Goal: Contribute content: Contribute content

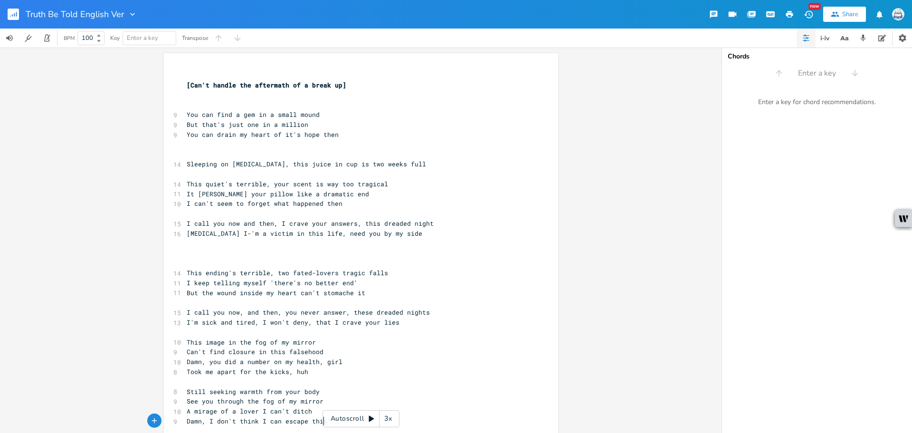
scroll to position [0, 47]
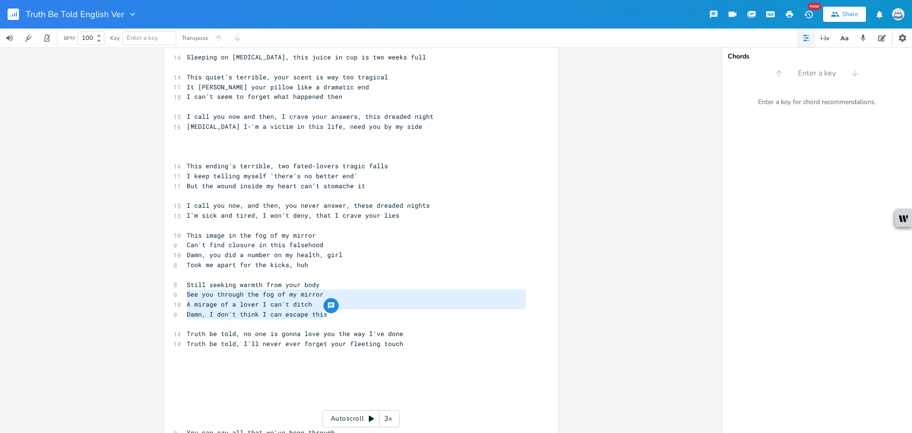
type textarea "Still seeking warmth from your body See you through the fog of my mirror A mira…"
drag, startPoint x: 323, startPoint y: 313, endPoint x: 169, endPoint y: 288, distance: 156.5
click at [169, 288] on div "Still seeking warmth from your body See you through the fog of my mirror A mira…" at bounding box center [361, 272] width 394 height 653
click at [436, 217] on pre "I'm sick and tired, I won't deny, that I crave your lies" at bounding box center [356, 215] width 343 height 10
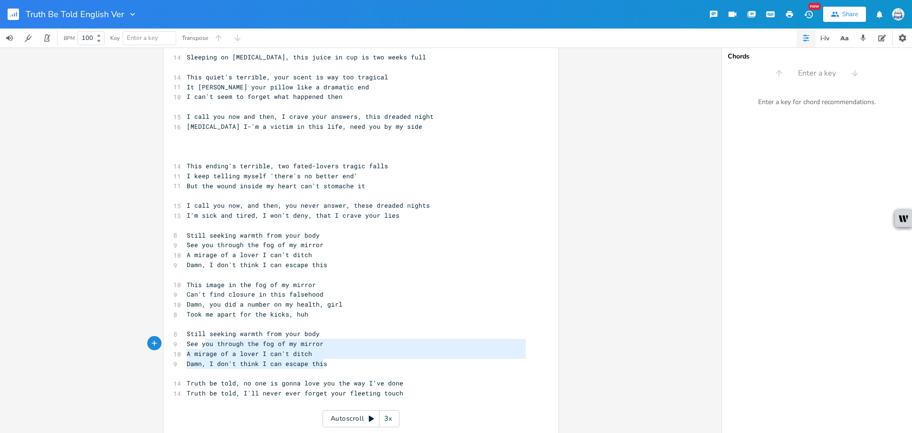
type textarea "Still seeking warmth from your body See you through the fog of my mirror A mira…"
drag, startPoint x: 300, startPoint y: 361, endPoint x: 173, endPoint y: 331, distance: 130.9
click at [185, 331] on div "​ [Can't handle the aftermath of a break up] ​ ​ 9 You can find a gem in a smal…" at bounding box center [356, 299] width 343 height 672
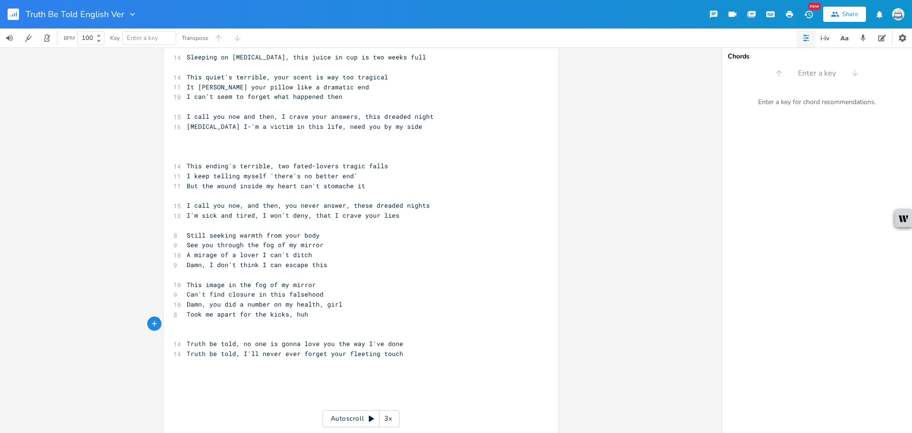
click at [330, 263] on pre "Damn, I don't think I can escape this" at bounding box center [356, 265] width 343 height 10
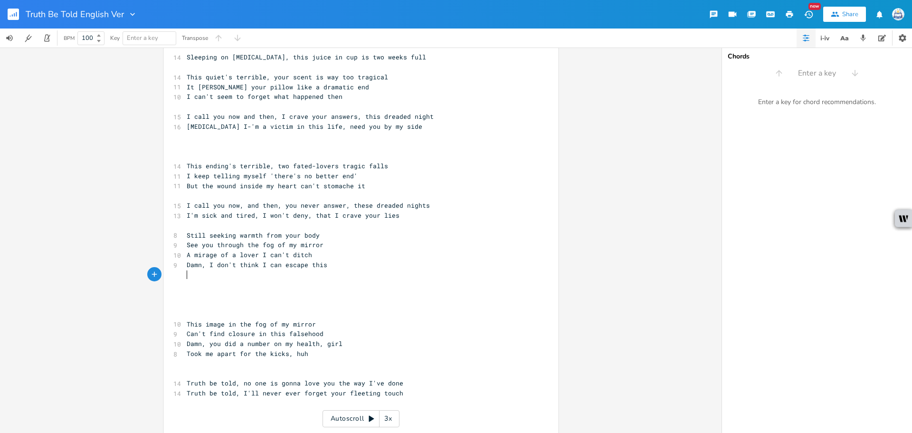
click at [357, 279] on pre "​" at bounding box center [356, 275] width 343 height 10
click at [240, 312] on pre "​" at bounding box center [356, 314] width 343 height 10
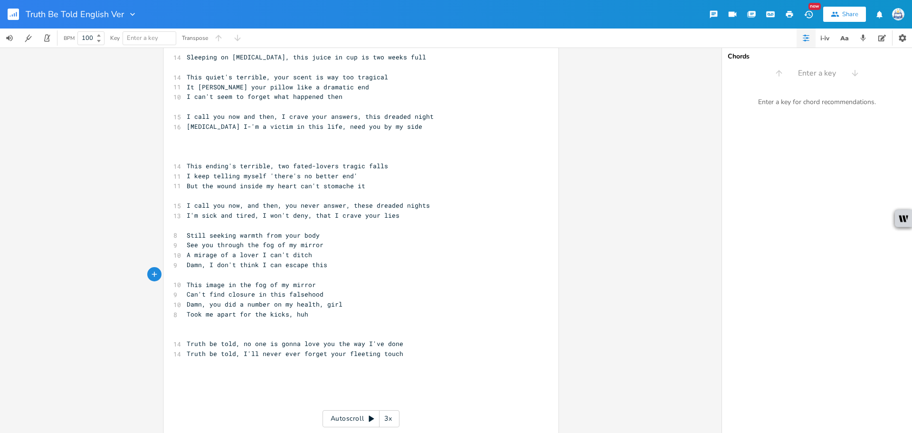
click at [424, 350] on pre "Truth be told, I'll never ever forget your fleeting touch" at bounding box center [356, 354] width 343 height 10
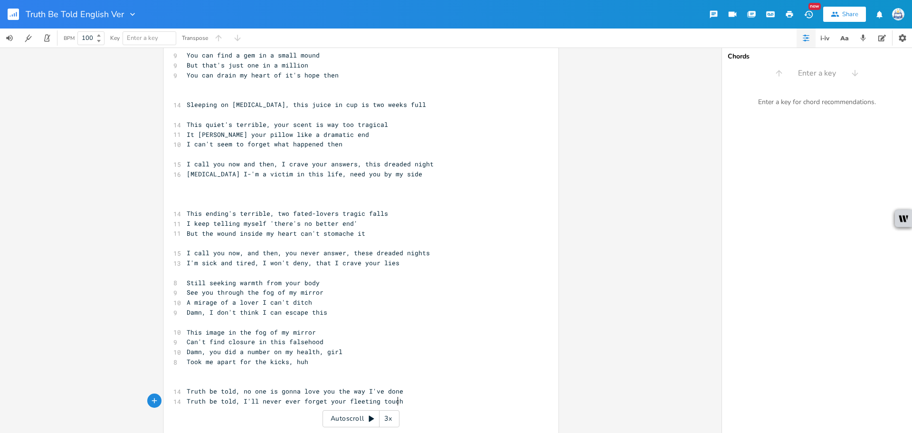
scroll to position [12, 0]
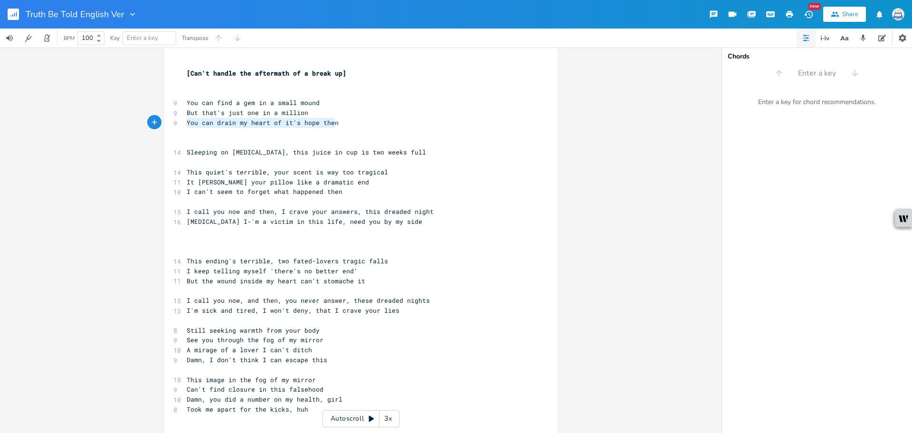
type textarea "You can find a gem in a small mound But that's just one in a million You can dr…"
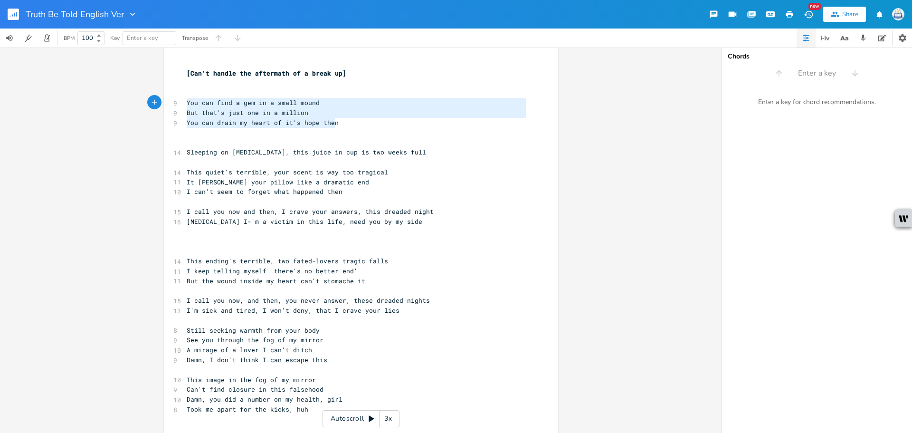
drag, startPoint x: 340, startPoint y: 121, endPoint x: 166, endPoint y: 105, distance: 175.1
click at [166, 105] on div "You can find a gem in a small mound But that's just one in a million You can dr…" at bounding box center [361, 372] width 394 height 663
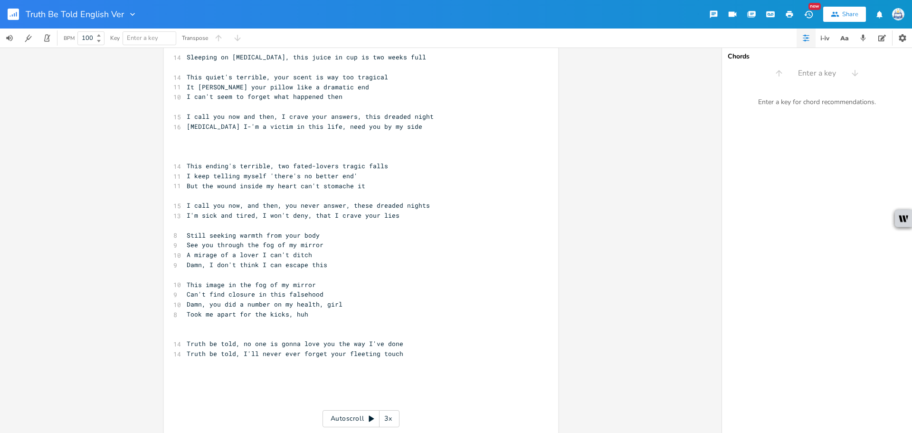
click at [333, 263] on pre "Damn, I don't think I can escape this" at bounding box center [356, 265] width 343 height 10
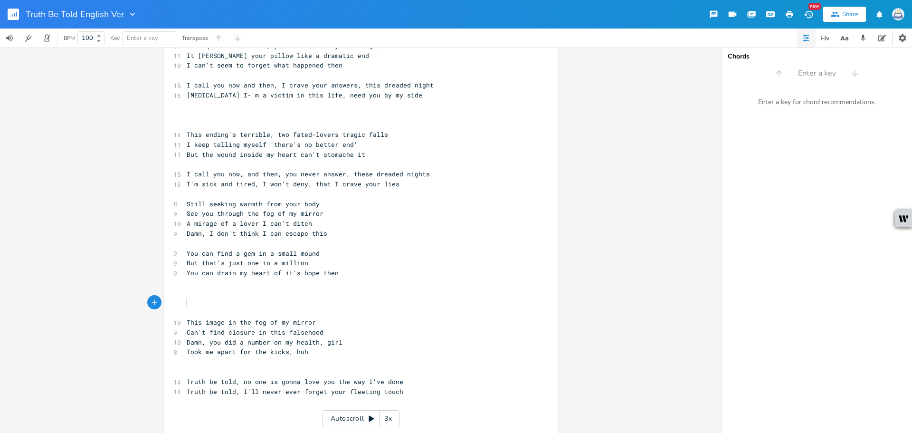
scroll to position [154, 0]
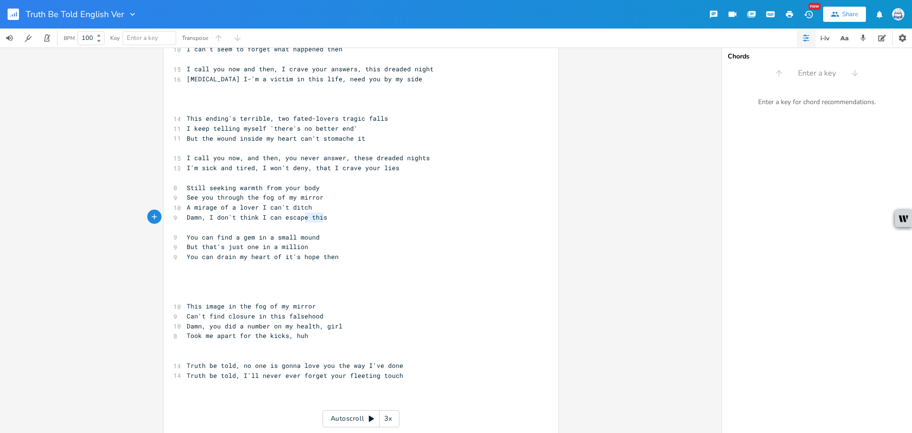
type textarea "this"
drag, startPoint x: 321, startPoint y: 220, endPoint x: 307, endPoint y: 215, distance: 14.5
click at [307, 215] on pre "Damn, I don't think I can escape this" at bounding box center [356, 217] width 343 height 10
click at [390, 288] on pre "​" at bounding box center [356, 286] width 343 height 10
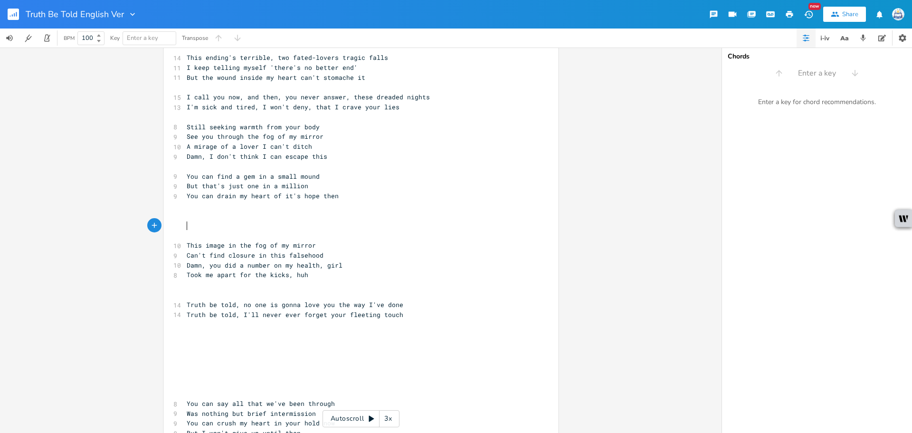
scroll to position [202, 0]
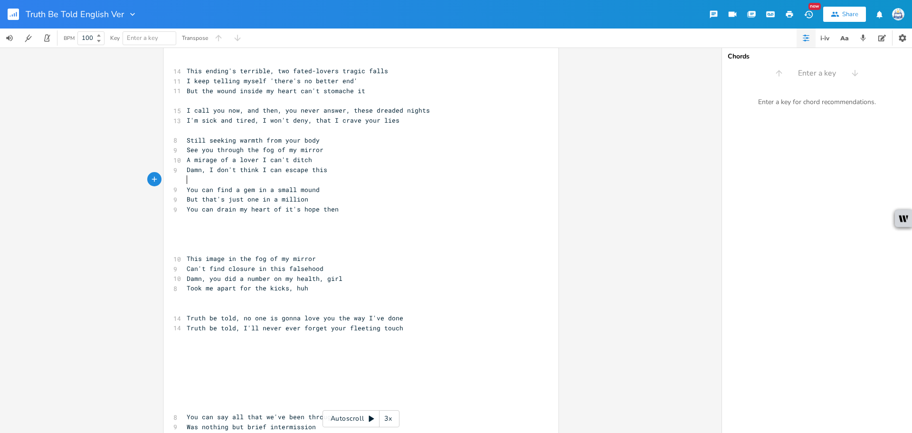
click at [339, 179] on pre "​" at bounding box center [356, 180] width 343 height 10
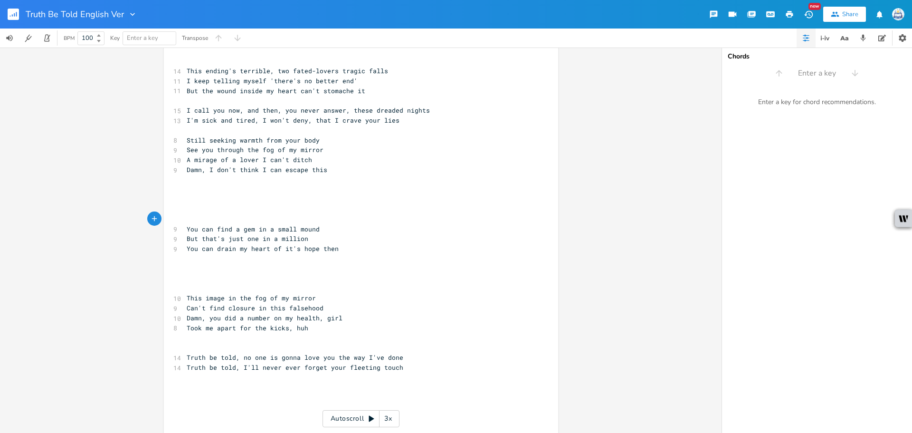
scroll to position [154, 0]
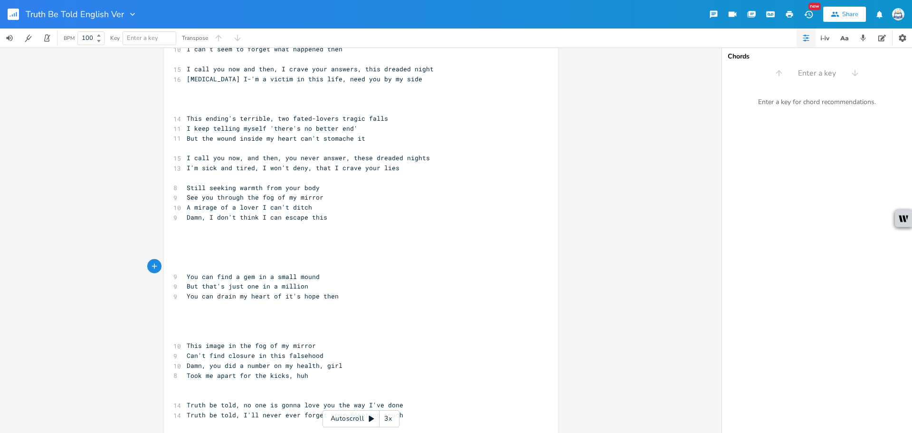
click at [339, 183] on pre "Still seeking warmth from your body" at bounding box center [356, 188] width 343 height 10
click at [315, 231] on pre "​" at bounding box center [356, 227] width 343 height 10
click at [312, 246] on pre "​" at bounding box center [356, 247] width 343 height 10
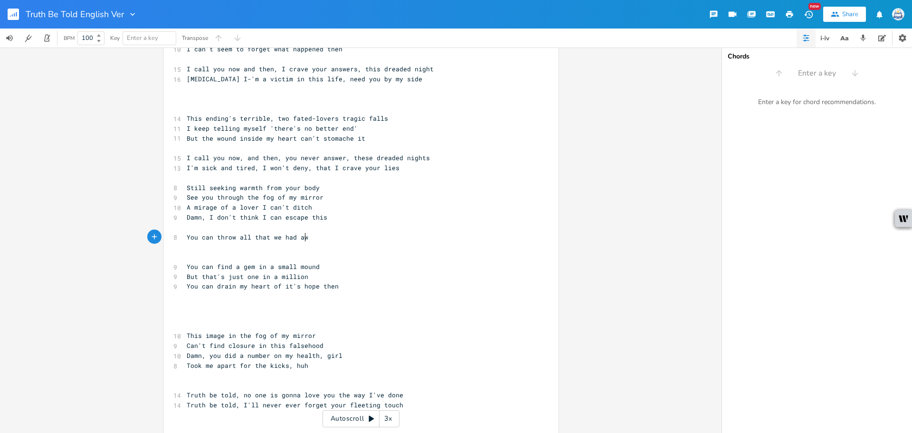
type textarea "You can throw all that we had away"
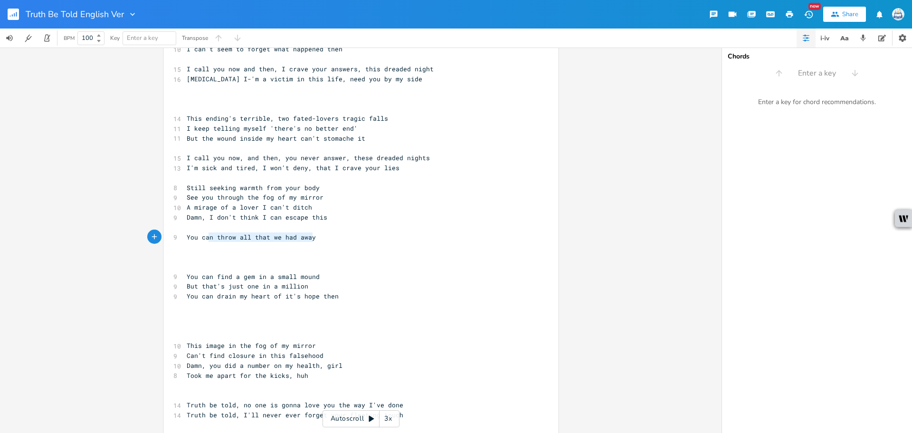
type textarea "an throw all that we had away"
drag, startPoint x: 316, startPoint y: 237, endPoint x: 182, endPoint y: 237, distance: 133.9
click at [185, 237] on pre "You can throw all that we had away" at bounding box center [356, 237] width 343 height 10
type textarea "Evenn"
type textarea "whn"
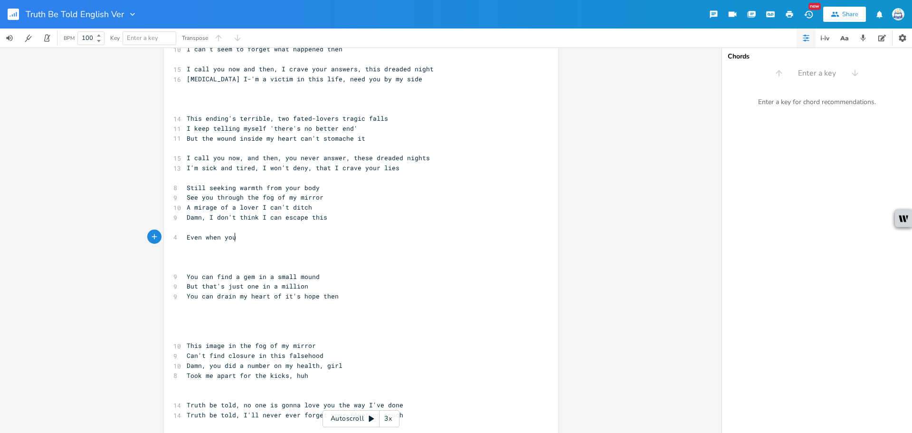
scroll to position [0, 18]
type textarea "en you're close"
type textarea ","
type textarea ", you're still far awat"
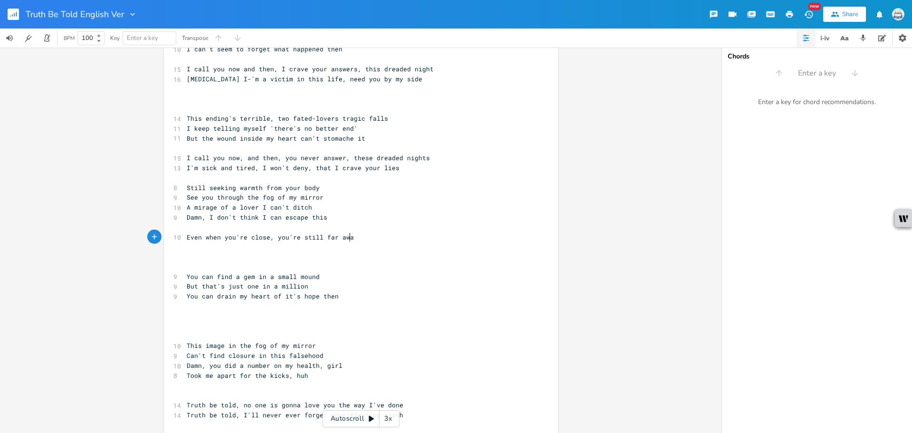
type textarea "y"
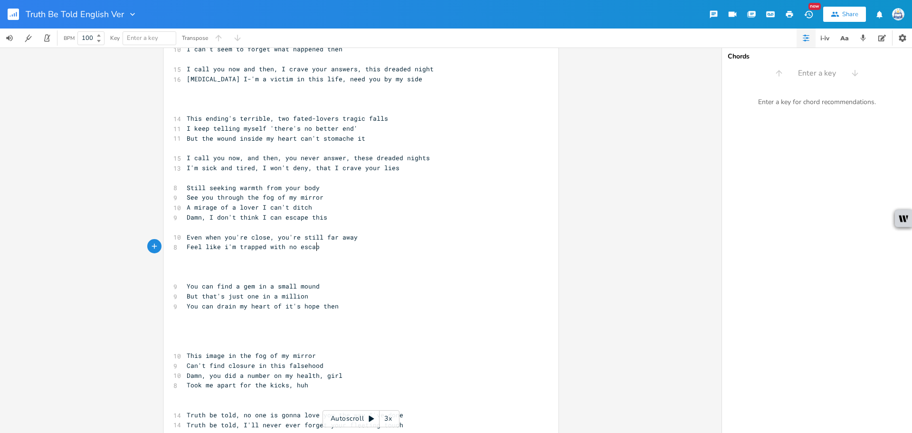
type textarea "Feel like i'm trapped with no escape"
click at [190, 220] on span "Damn, I don't think I can escape this" at bounding box center [257, 217] width 141 height 9
click at [221, 228] on pre "​" at bounding box center [356, 227] width 343 height 10
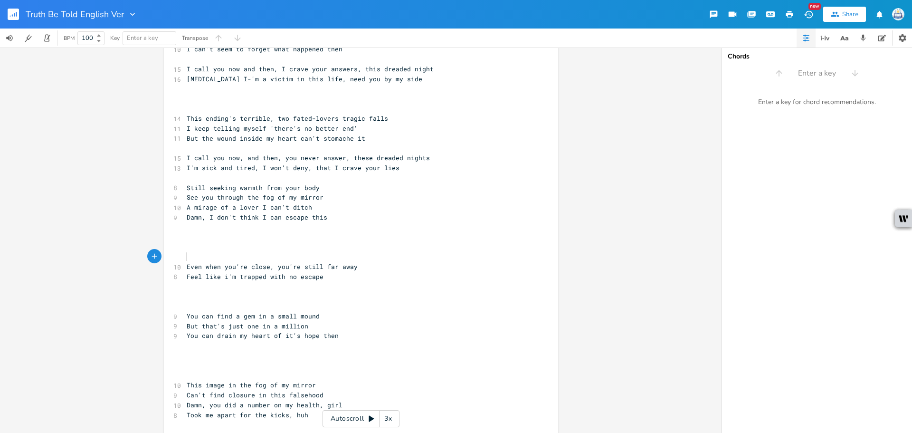
click at [216, 245] on pre "​" at bounding box center [356, 247] width 343 height 10
click at [218, 242] on pre "​" at bounding box center [356, 247] width 343 height 10
type textarea "I can hardly breate"
type textarea "he in the same space"
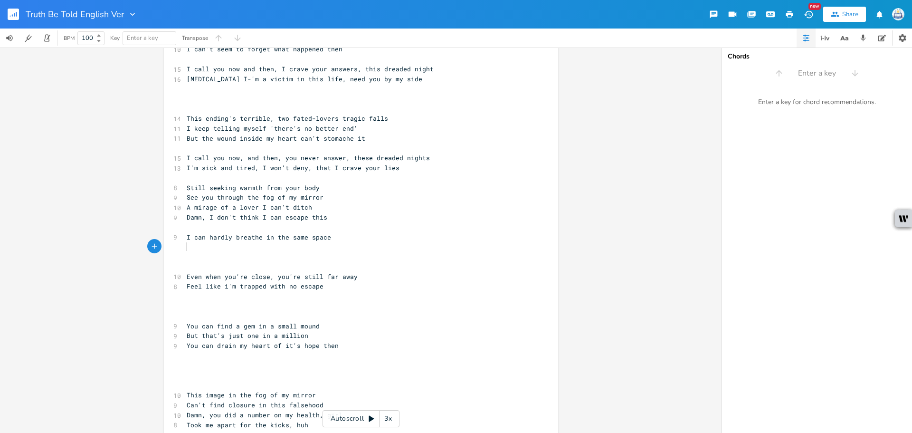
type textarea "h"
type textarea "Heart beating loud like a track race"
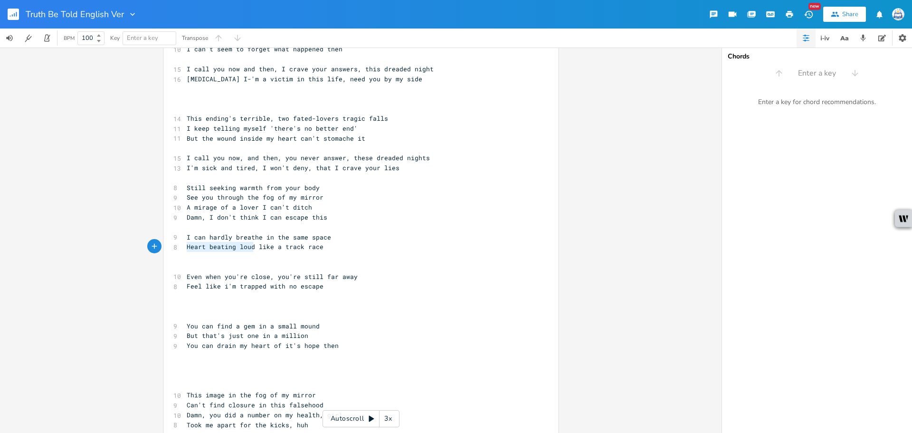
drag, startPoint x: 251, startPoint y: 247, endPoint x: 179, endPoint y: 247, distance: 72.2
click at [179, 247] on div "Heart beating loud x ​ [Can't handle the aftermath of a break up] ​ ​ 9 You can…" at bounding box center [361, 309] width 394 height 821
type textarea "A beating in my chest"
type textarea "A beating in my chest like a track race"
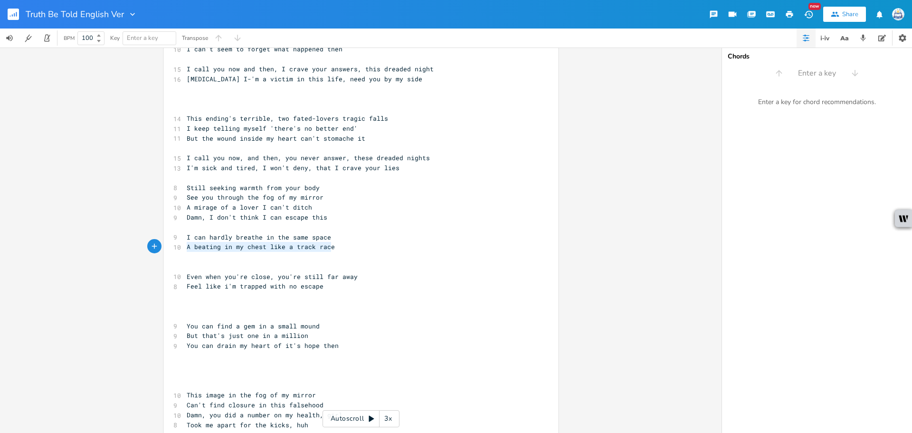
drag, startPoint x: 339, startPoint y: 247, endPoint x: 174, endPoint y: 241, distance: 164.9
click at [174, 242] on div "A beating in my chest like a track race x ​ [Can't handle the aftermath of a br…" at bounding box center [361, 309] width 394 height 821
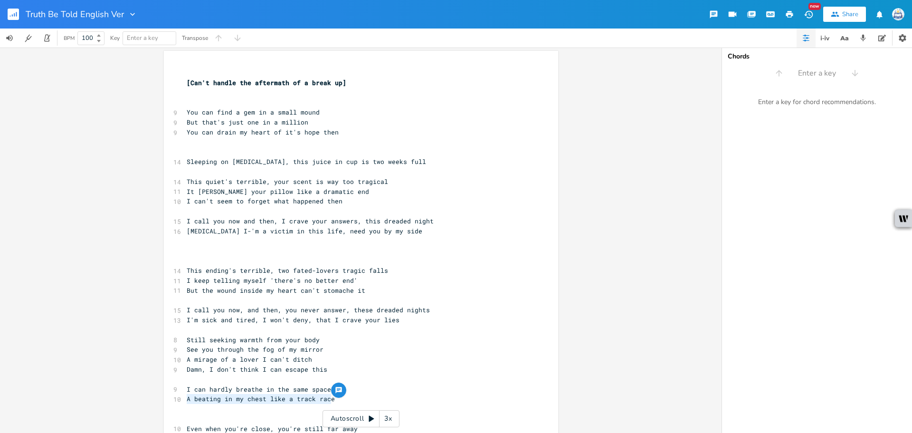
scroll to position [0, 0]
click at [242, 248] on pre "​" at bounding box center [356, 253] width 343 height 10
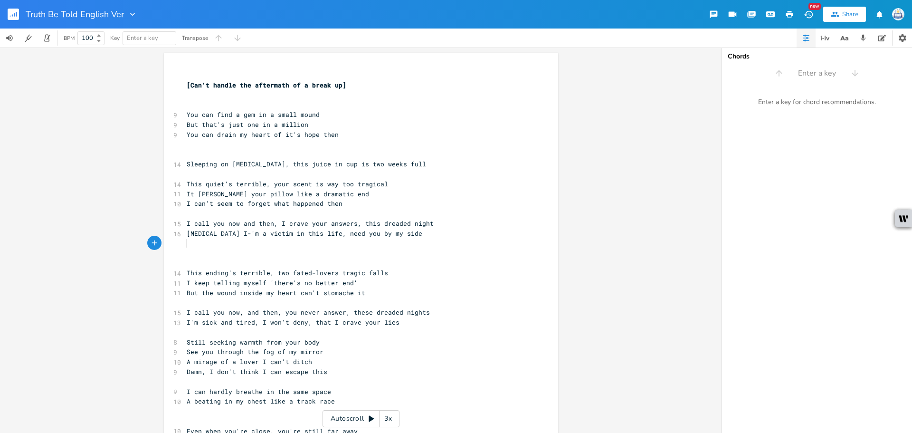
paste textarea "e"
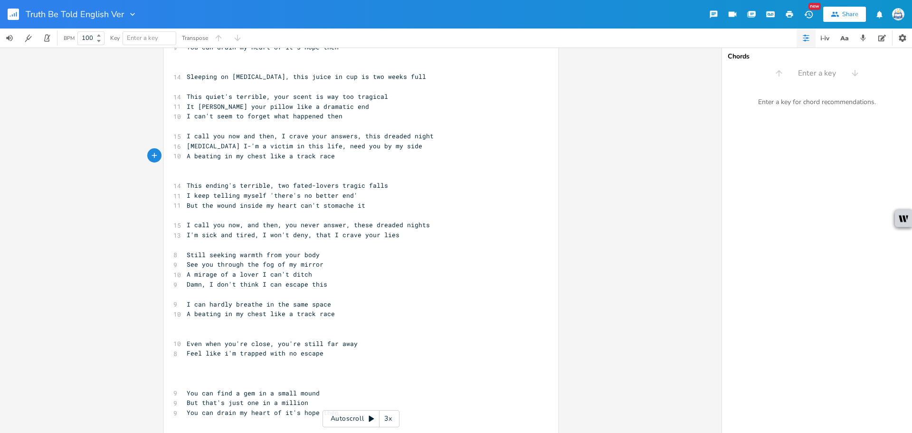
scroll to position [190, 0]
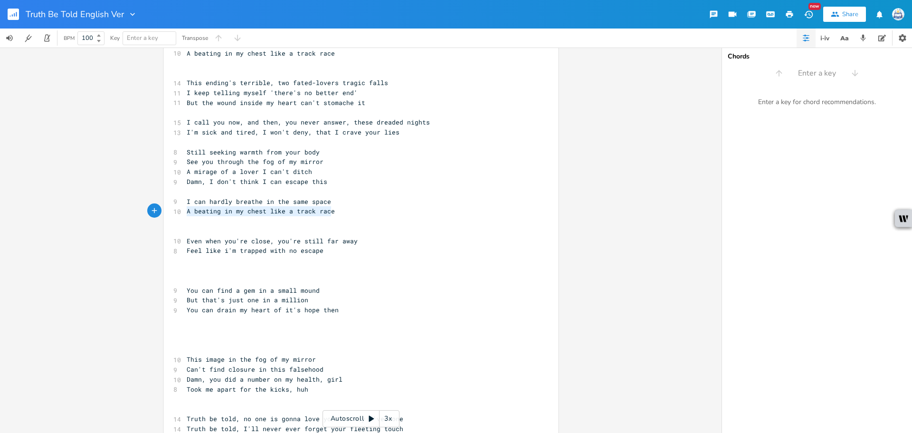
drag, startPoint x: 325, startPoint y: 211, endPoint x: 171, endPoint y: 212, distance: 154.9
click at [185, 212] on div "10 A beating in my chest like a track race" at bounding box center [356, 211] width 343 height 10
type textarea "A cruel"
type textarea ", lone memory I can't face"
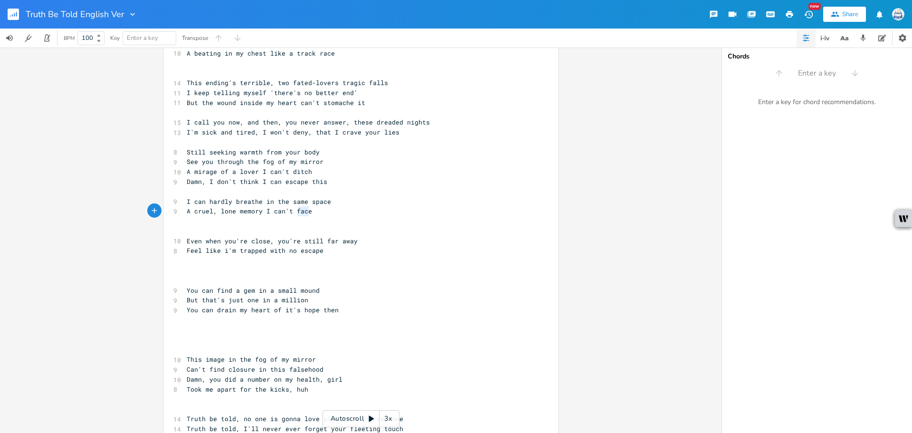
type textarea "A cruel, lone memory I can't face"
drag, startPoint x: 305, startPoint y: 211, endPoint x: 170, endPoint y: 214, distance: 135.4
click at [170, 214] on div "A cruel, lone memory I can't face x ​ [Can't handle the aftermath of a break up…" at bounding box center [361, 273] width 394 height 821
click at [347, 50] on pre "A beating in my chest like a track race" at bounding box center [356, 53] width 343 height 10
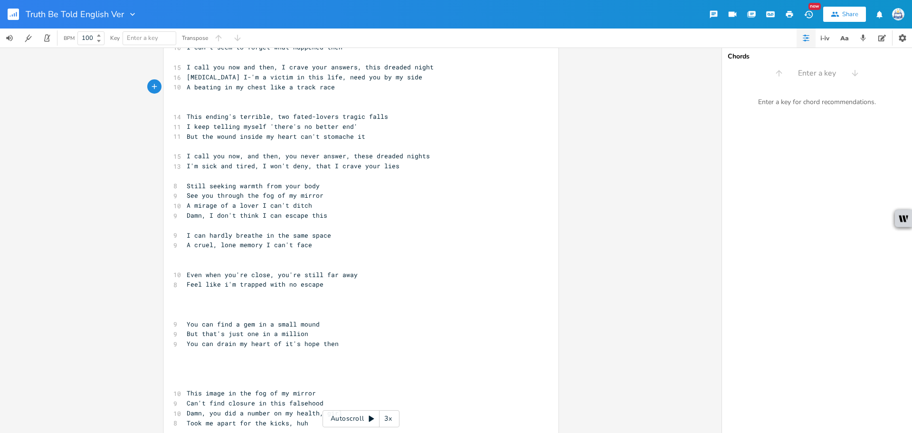
scroll to position [142, 0]
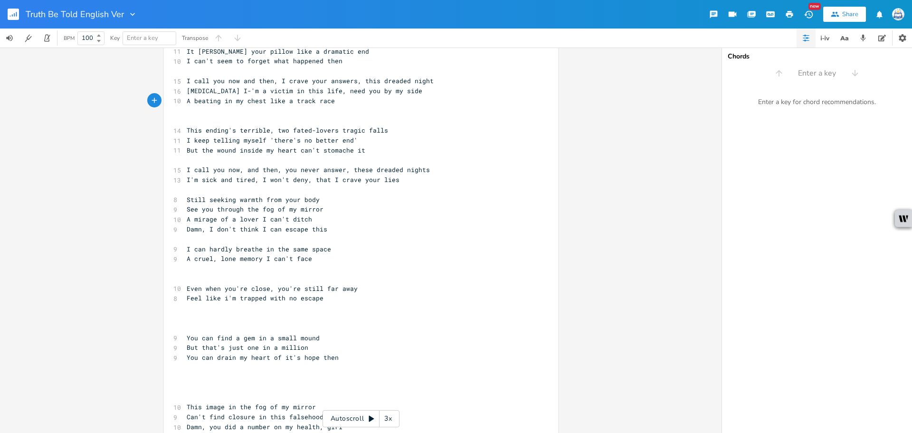
type textarea "'"
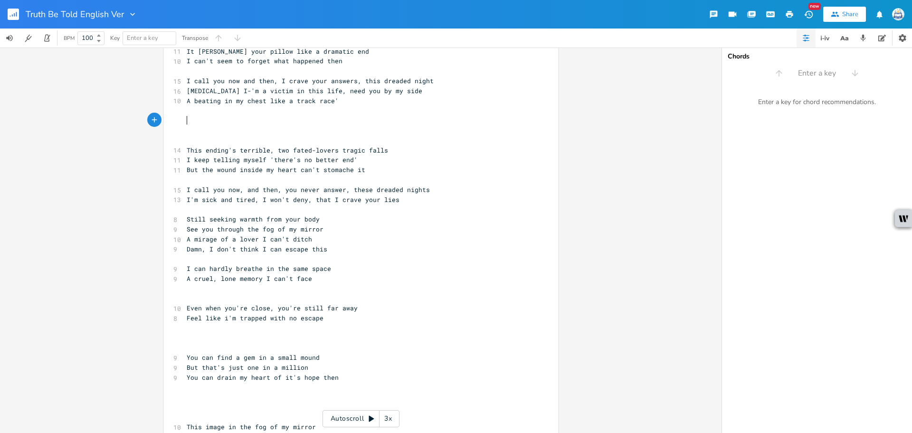
paste textarea "e"
type textarea "'t face"
drag, startPoint x: 315, startPoint y: 280, endPoint x: 155, endPoint y: 277, distance: 160.1
click at [155, 277] on div "A cruel, lone memory I can't face x ​ [Can't handle the aftermath of a break up…" at bounding box center [361, 239] width 722 height 385
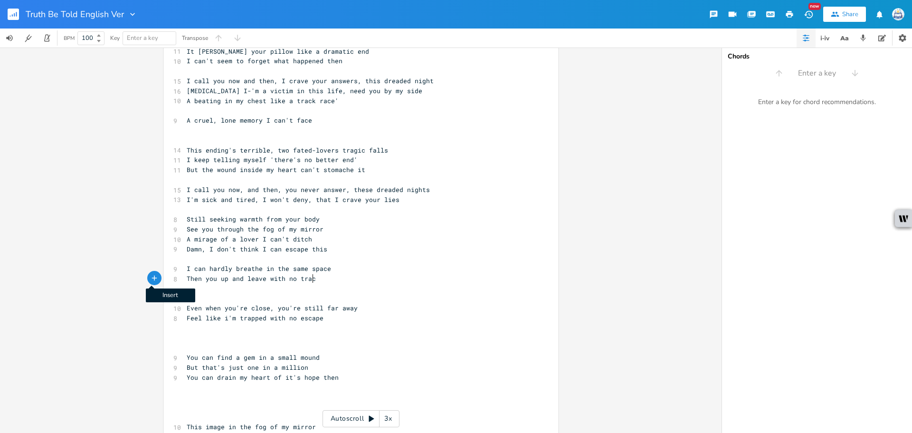
type textarea "Then you up and leave with no trace"
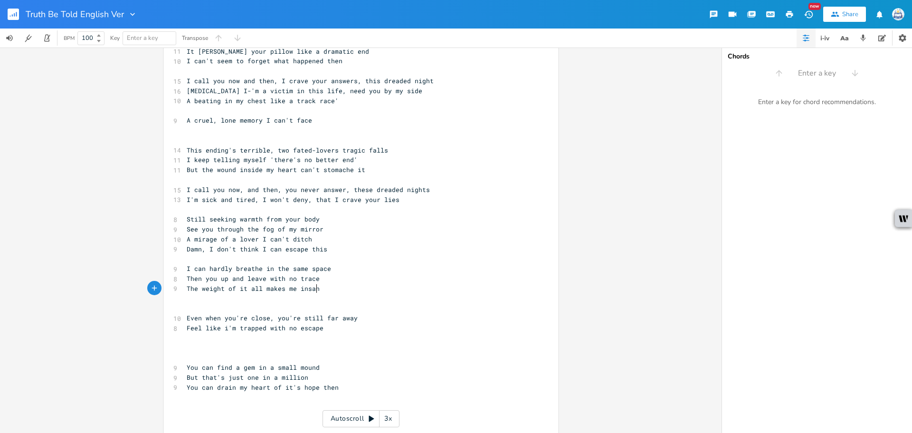
type textarea "The weight of it all makes me insane"
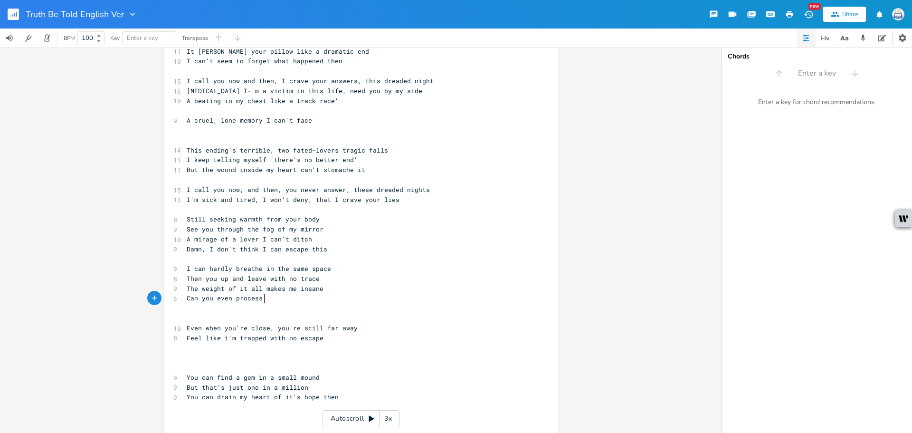
scroll to position [0, 63]
type textarea "Can you even process"
type textarea "the"
type textarea "lone pain"
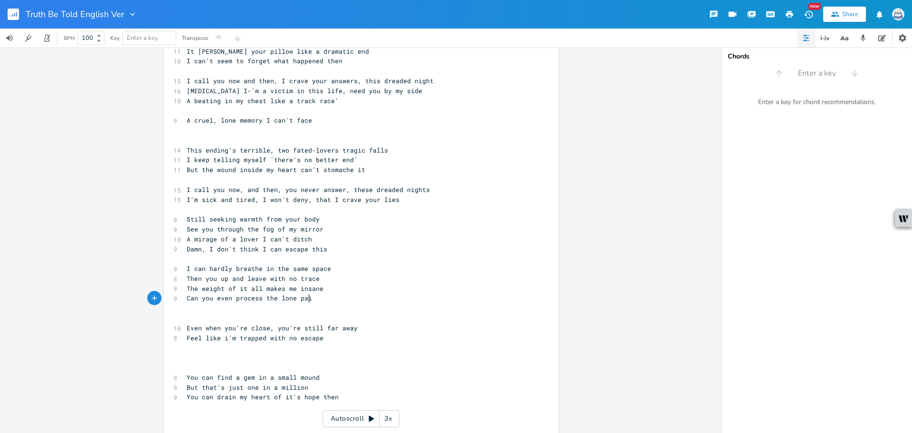
scroll to position [0, 25]
click at [321, 279] on pre "Then you up and leave with no trace" at bounding box center [356, 279] width 343 height 10
type textarea "Can you even process the lone pain"
drag, startPoint x: 320, startPoint y: 301, endPoint x: 138, endPoint y: 296, distance: 182.0
click at [138, 296] on div "Can you even process the lone pain x ​ [Can't handle the aftermath of a break u…" at bounding box center [361, 239] width 722 height 385
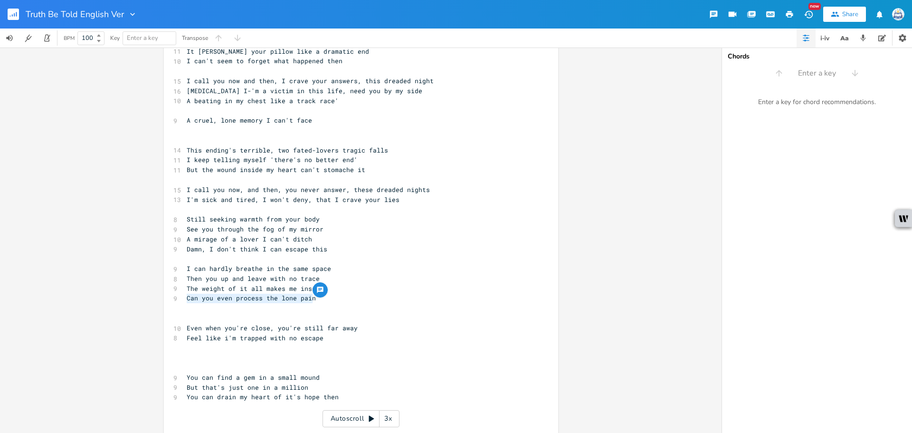
click at [351, 64] on pre "I can't seem to forget what happened then" at bounding box center [356, 61] width 343 height 10
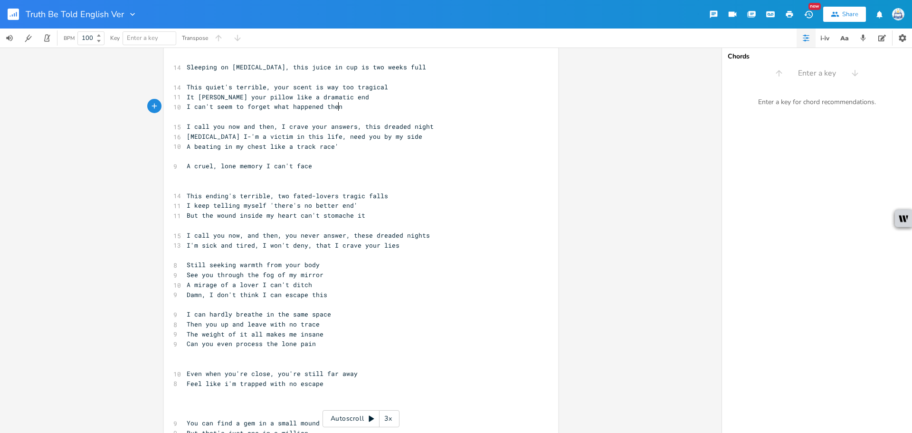
scroll to position [47, 0]
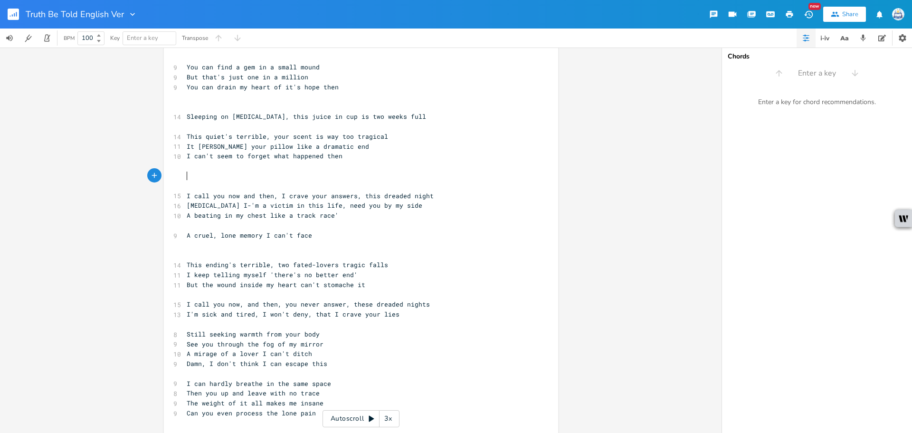
paste textarea "n"
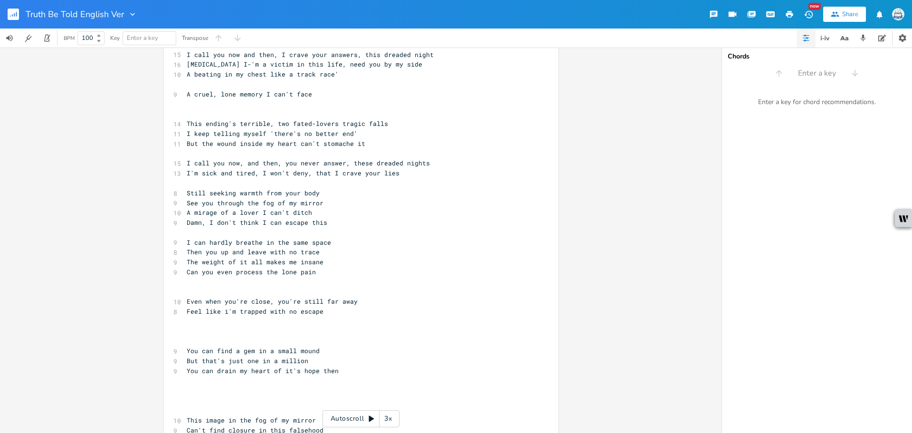
scroll to position [190, 0]
drag, startPoint x: 311, startPoint y: 270, endPoint x: 181, endPoint y: 266, distance: 130.2
click at [181, 266] on div "Can you even process the lone pain x ​ [Can't handle the aftermath of a break u…" at bounding box center [361, 303] width 394 height 880
type textarea "Would you even care if I dropped dead"
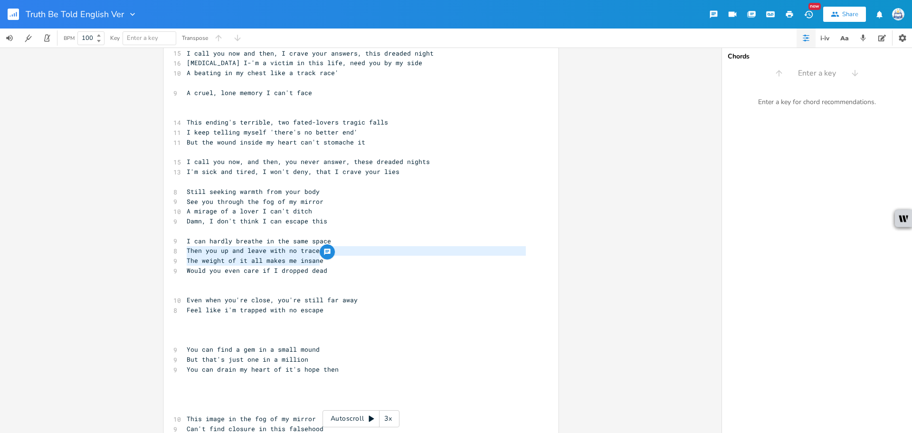
type textarea "The weight of it all makes me insane"
drag, startPoint x: 322, startPoint y: 259, endPoint x: 179, endPoint y: 261, distance: 143.5
click at [179, 261] on div "The weight of it all makes me insane x ​ [Can't handle the aftermath of a break…" at bounding box center [361, 303] width 394 height 880
click at [352, 76] on pre "A beating in my chest like a track race'" at bounding box center [356, 73] width 343 height 10
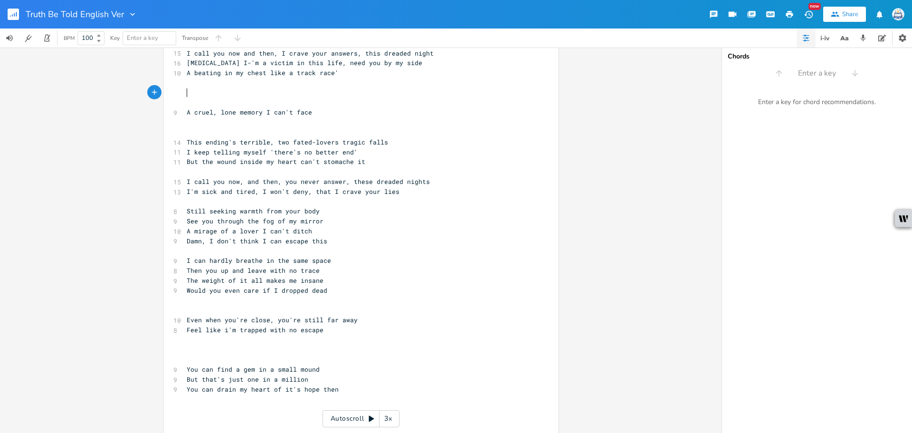
paste textarea "e"
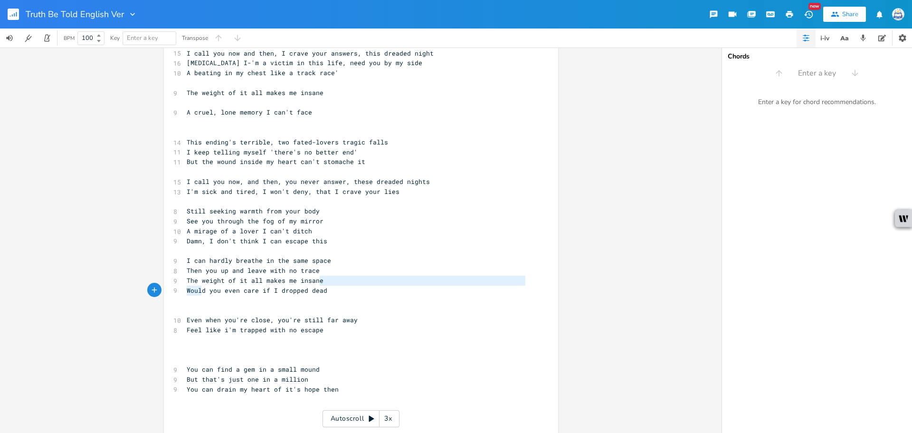
type textarea "W"
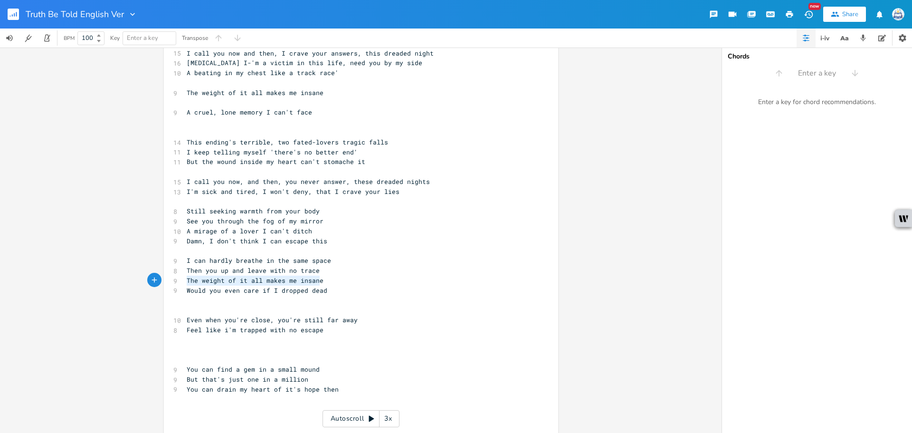
drag, startPoint x: 318, startPoint y: 280, endPoint x: 178, endPoint y: 285, distance: 140.2
click at [178, 285] on div "The weight of it all makes me insane x ​ [Can't handle the aftermath of a break…" at bounding box center [361, 313] width 394 height 900
type textarea "The scent of your aroma drives me insane"
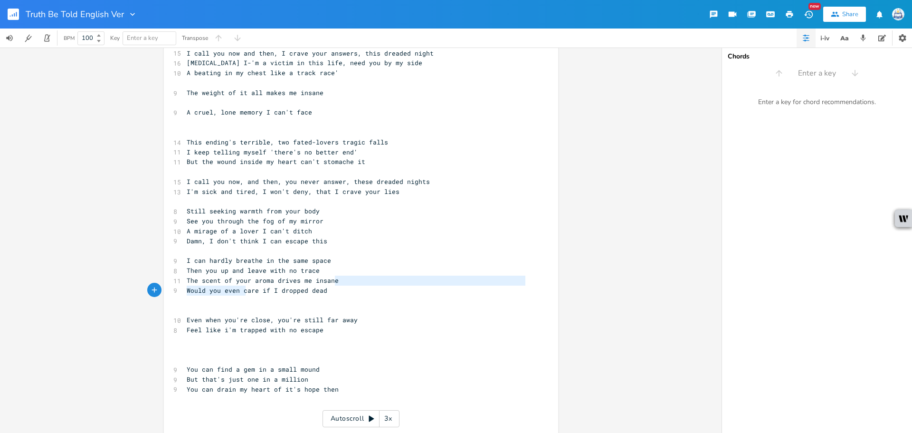
type textarea "Would you even care if I dropped dead"
type textarea "The scent of your aroma drives me insane"
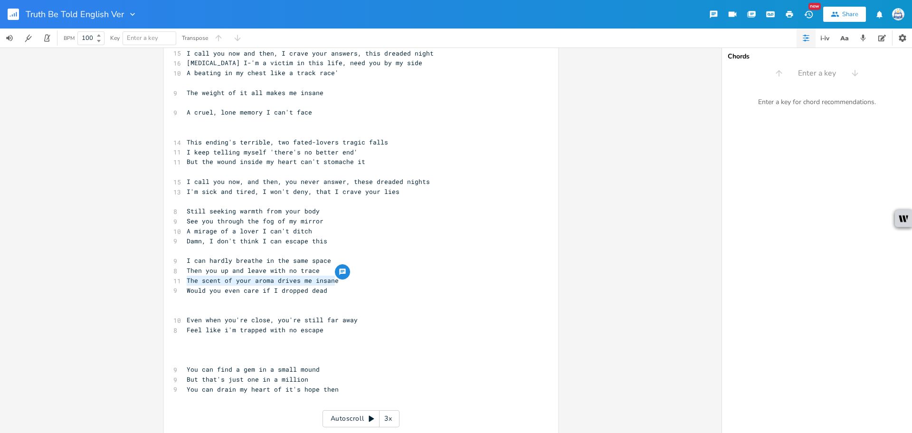
drag, startPoint x: 334, startPoint y: 280, endPoint x: 184, endPoint y: 281, distance: 150.1
click at [185, 281] on pre "The scent of your aroma drives me insane" at bounding box center [356, 280] width 343 height 10
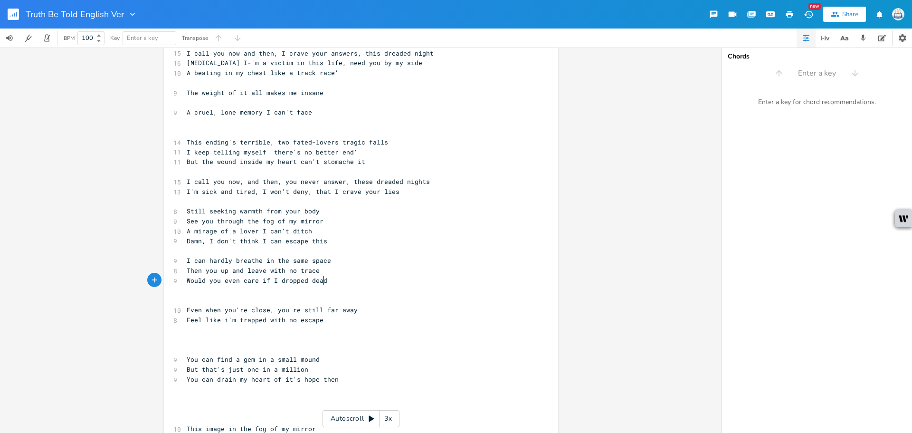
click at [375, 278] on pre "Would you even care if I dropped dead" at bounding box center [356, 280] width 343 height 10
click at [238, 84] on pre "​" at bounding box center [356, 83] width 343 height 10
paste textarea "trace"
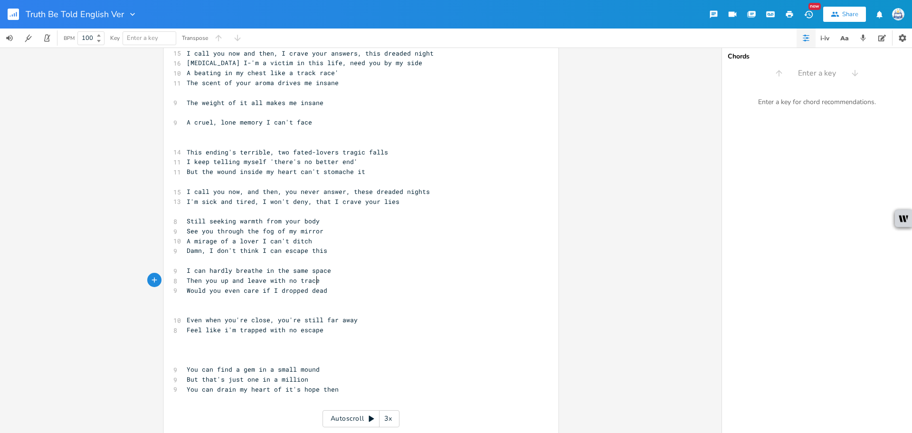
click at [351, 283] on pre "Then you up and leave with no trace" at bounding box center [356, 280] width 343 height 10
type textarea "trace"
click at [348, 283] on pre "Then you up and leave with no trace" at bounding box center [356, 280] width 343 height 10
click at [341, 291] on pre "Would you even care if I dropped dead" at bounding box center [356, 290] width 343 height 10
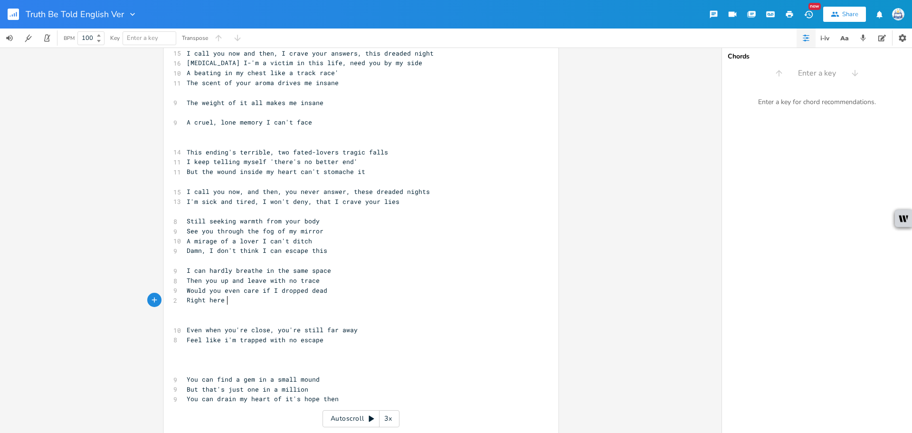
type textarea "Right here o"
type textarea "on the floor"
type textarea "there on the floor of your new crib"
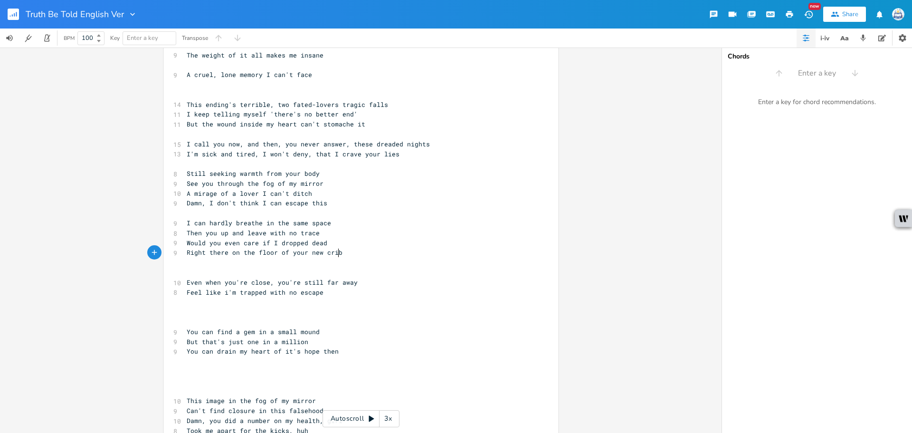
scroll to position [332, 0]
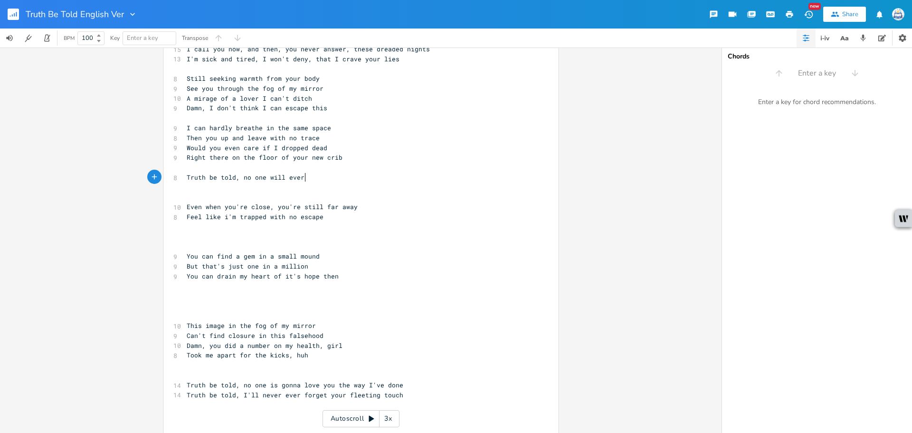
type textarea "Truth be told, no one will ever hi"
type textarea "old you like I've once done"
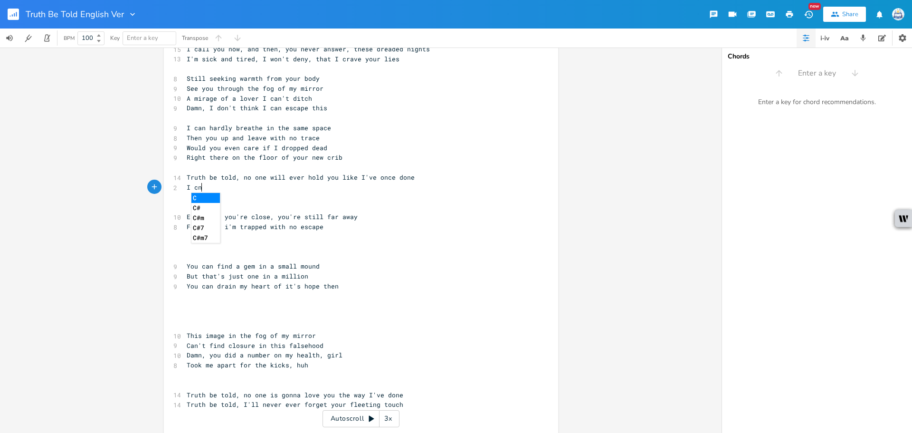
type textarea "I cn'"
type textarea "a"
type textarea "can't believe you got yourself a new install"
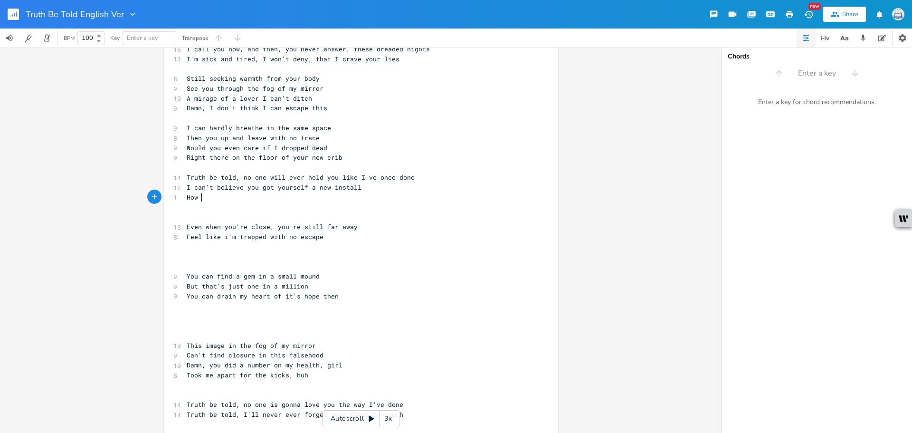
type textarea "How co"
type textarea "could you forget it, oh"
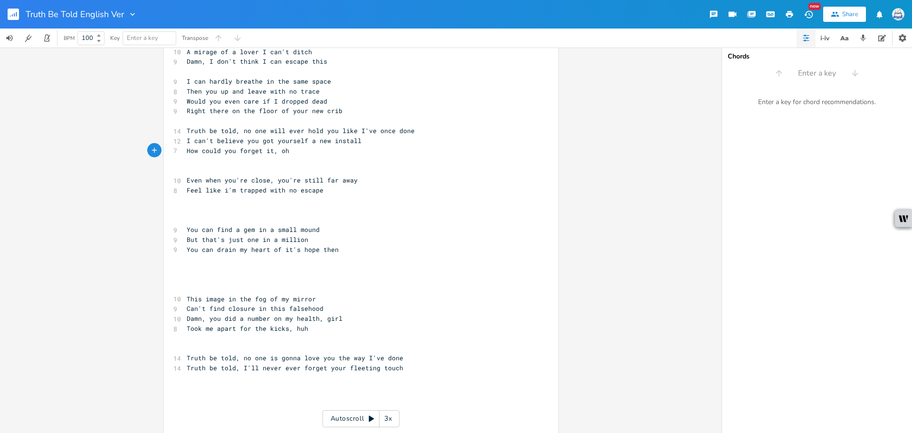
scroll to position [380, 0]
type textarea "I can't believe you got yourself a new install"
drag, startPoint x: 362, startPoint y: 141, endPoint x: 175, endPoint y: 142, distance: 186.7
click at [185, 142] on div "12 I can't believe you got yourself a new install" at bounding box center [356, 140] width 343 height 10
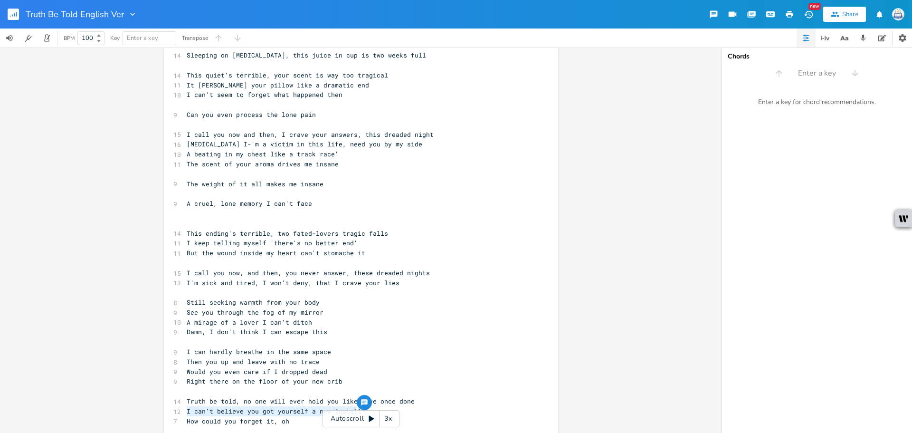
scroll to position [95, 0]
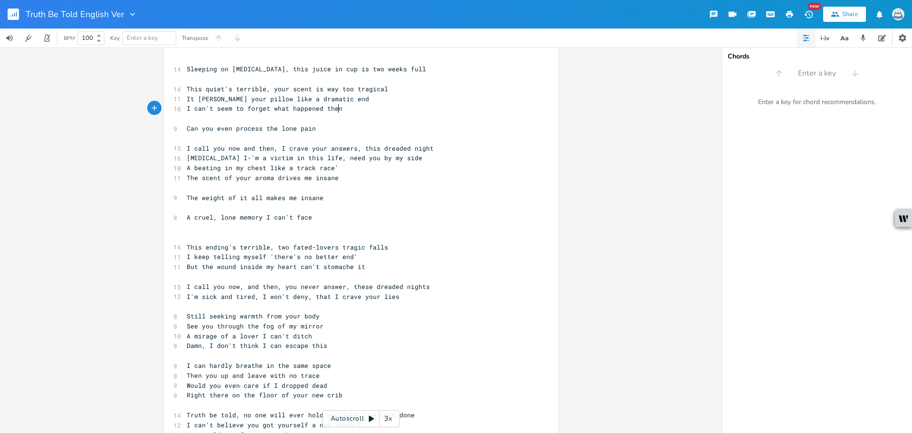
click at [343, 107] on pre "I can't seem to forget what happened then" at bounding box center [356, 109] width 343 height 10
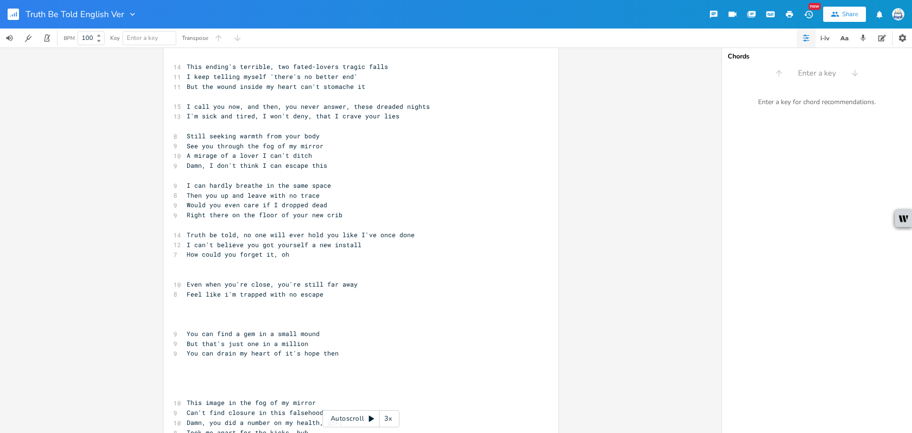
scroll to position [332, 0]
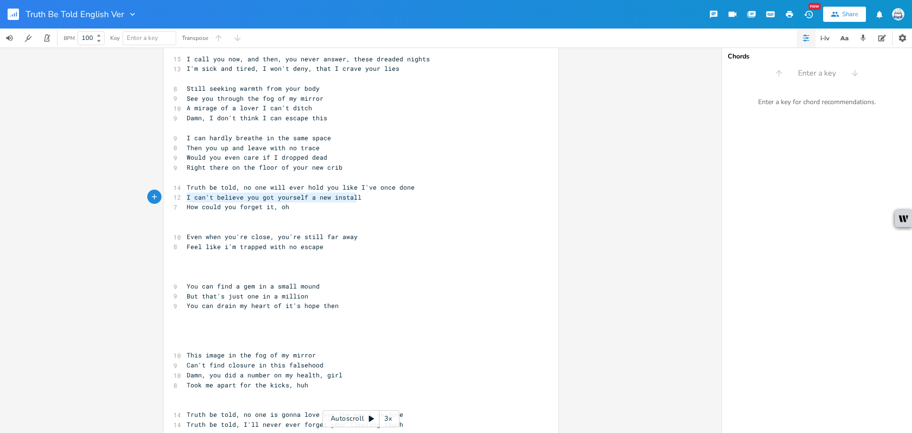
drag, startPoint x: 355, startPoint y: 197, endPoint x: 133, endPoint y: 197, distance: 222.3
click at [133, 197] on div "I can't believe you got yourself a new install x ​ [Can't handle the aftermath …" at bounding box center [361, 239] width 722 height 385
type textarea "You've closed your eyes and turned on your bacl"
type textarea "k"
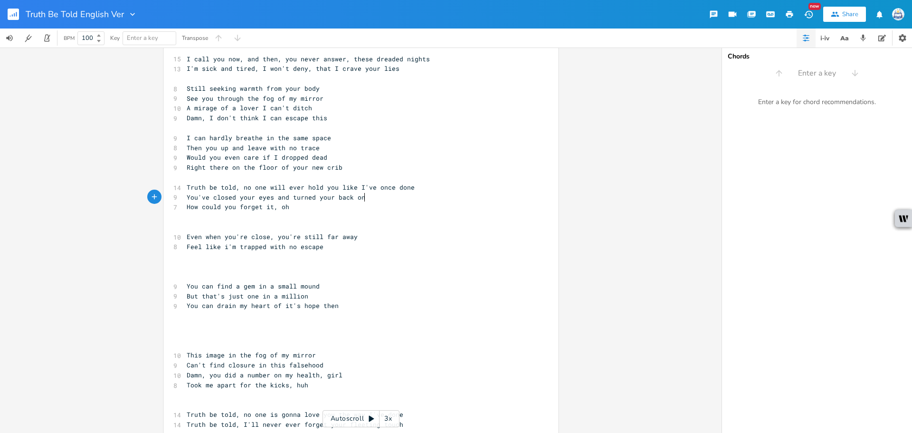
scroll to position [0, 37]
type textarea "your back on one true love"
click at [347, 212] on pre "​" at bounding box center [356, 217] width 343 height 10
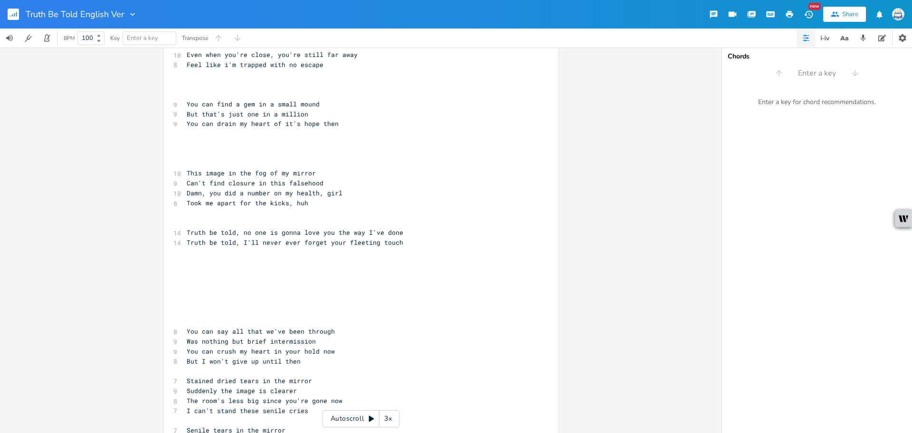
scroll to position [570, 0]
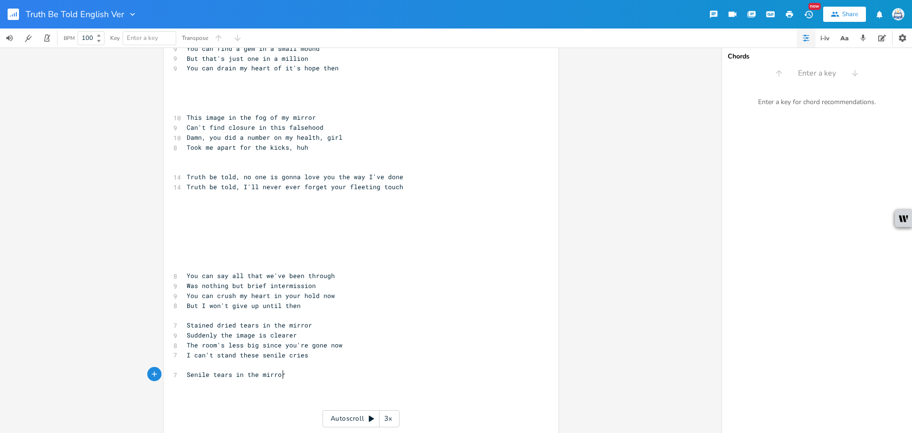
type textarea "Senile tears in the mirror"
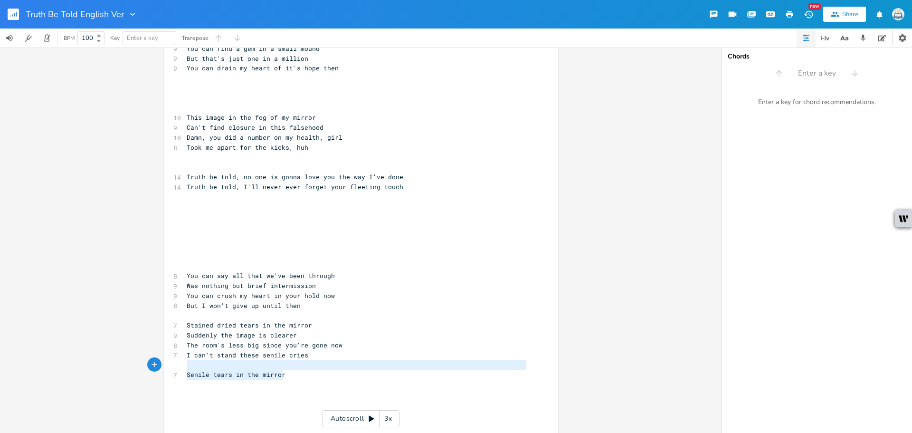
drag, startPoint x: 321, startPoint y: 379, endPoint x: 323, endPoint y: 362, distance: 16.2
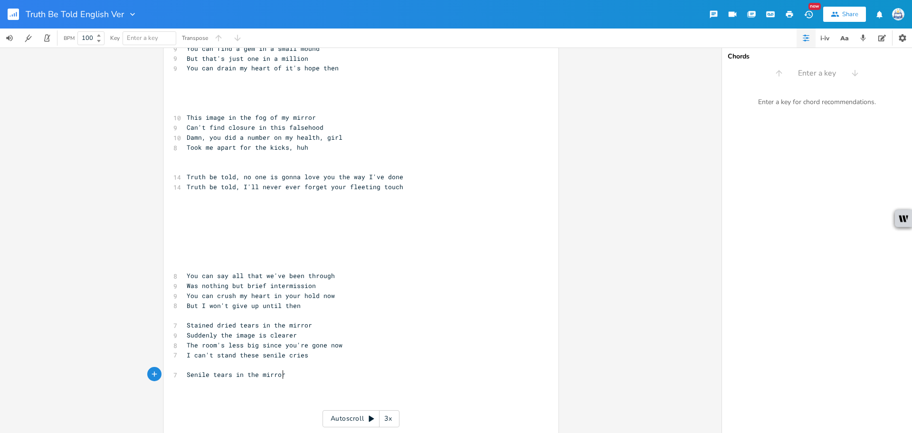
click at [318, 374] on pre "Senile tears in the mirror" at bounding box center [356, 375] width 343 height 10
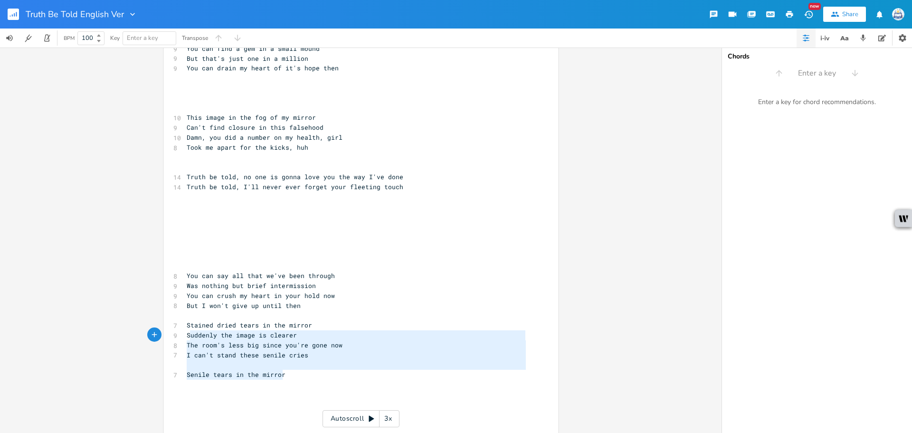
type textarea "Stained dried tears in the mirror Suddenly the image is clearer The room's less…"
drag, startPoint x: 320, startPoint y: 374, endPoint x: 164, endPoint y: 329, distance: 162.2
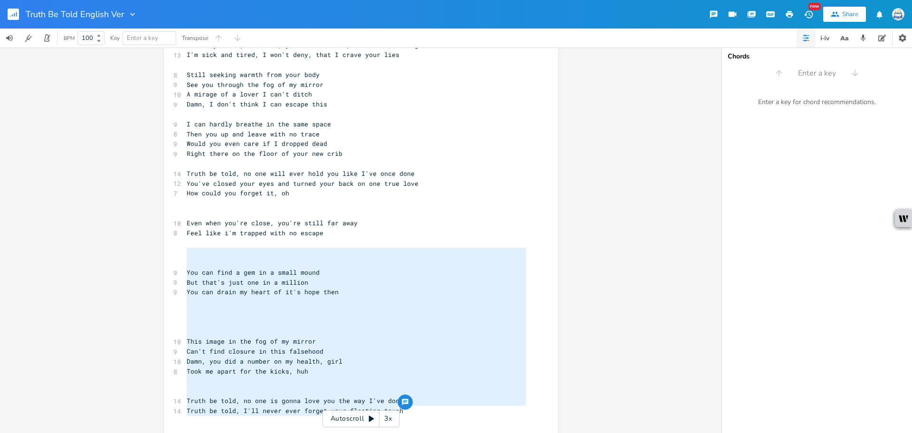
scroll to position [346, 0]
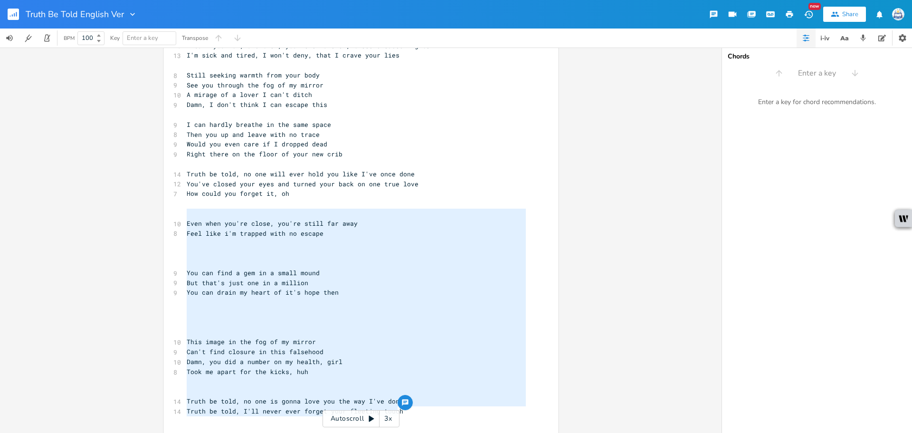
type textarea "Even when you're close, you're still far away Feel like i'm trapped with no esc…"
drag, startPoint x: 367, startPoint y: 249, endPoint x: 174, endPoint y: 218, distance: 195.3
click at [174, 218] on div "Even when you're close, you're still far away Feel like i'm trapped with no esc…" at bounding box center [361, 162] width 394 height 910
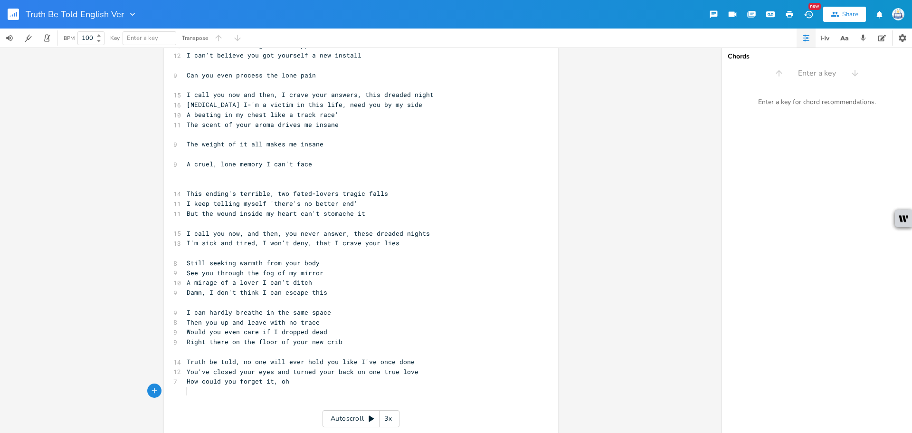
scroll to position [233, 0]
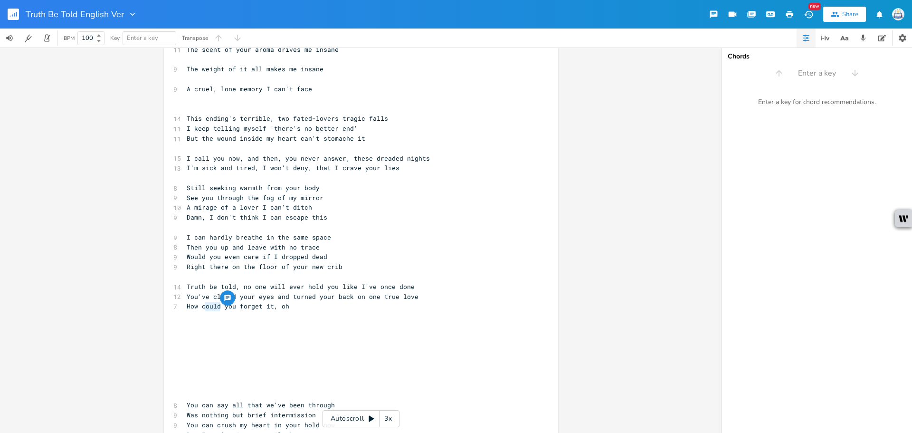
drag, startPoint x: 217, startPoint y: 309, endPoint x: 204, endPoint y: 309, distance: 12.8
click at [204, 309] on span "How could you forget it, oh" at bounding box center [238, 306] width 103 height 9
type textarea "an"
click at [371, 334] on pre "​" at bounding box center [356, 336] width 343 height 10
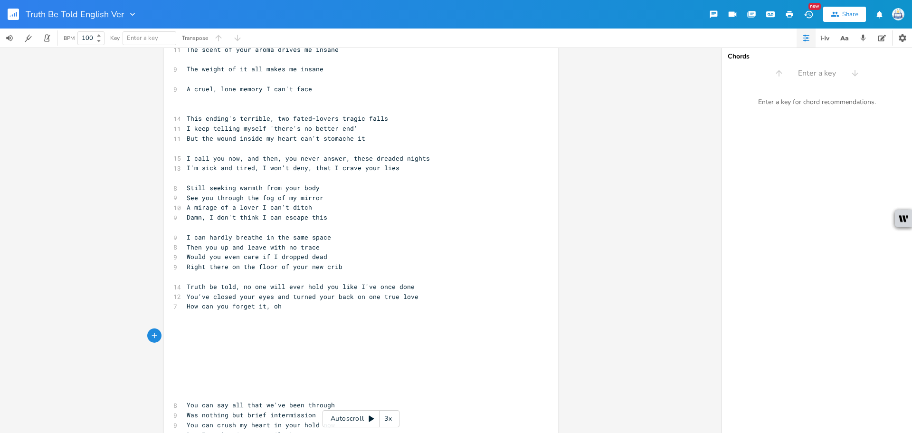
scroll to position [186, 0]
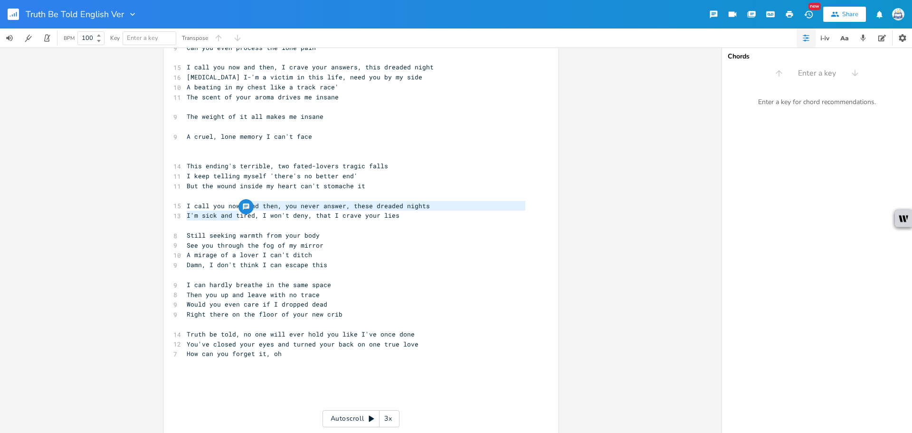
type textarea "and then, you never answer, these dreaded nights I'm sick and ti"
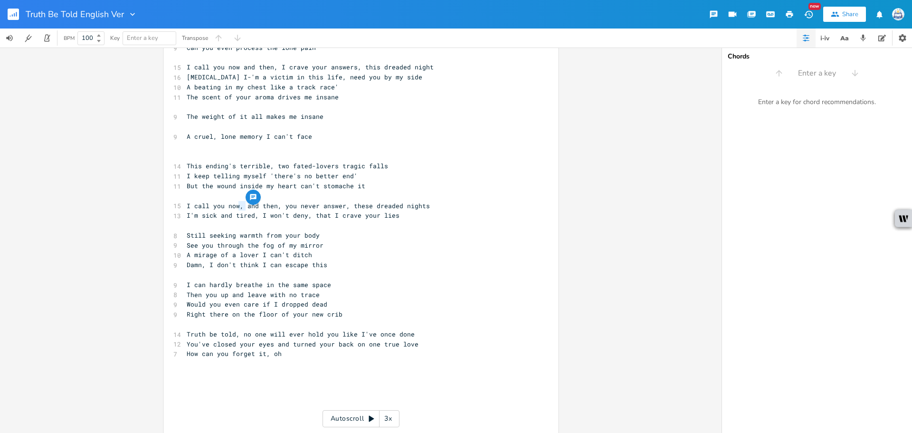
drag, startPoint x: 244, startPoint y: 208, endPoint x: 236, endPoint y: 206, distance: 8.9
click at [236, 206] on span "I call you now, and then, you never answer, these dreaded nights" at bounding box center [308, 205] width 243 height 9
type textarea "--"
type textarea ","
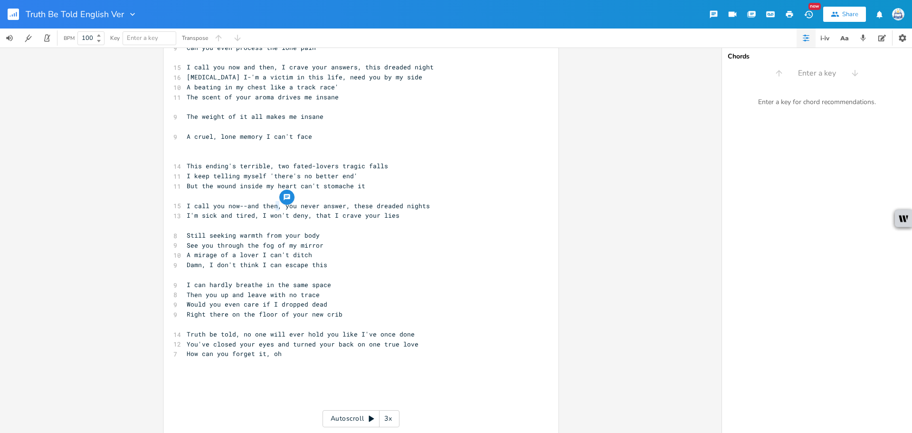
drag, startPoint x: 278, startPoint y: 205, endPoint x: 271, endPoint y: 206, distance: 7.2
click at [271, 206] on span "I call you now--and then, you never answer, these dreaded nights" at bounding box center [308, 205] width 243 height 9
drag, startPoint x: 279, startPoint y: 208, endPoint x: 272, endPoint y: 210, distance: 8.0
click at [272, 210] on pre "I call you now--and then, you never answer, these dreaded nights" at bounding box center [356, 206] width 343 height 10
type textarea "--"
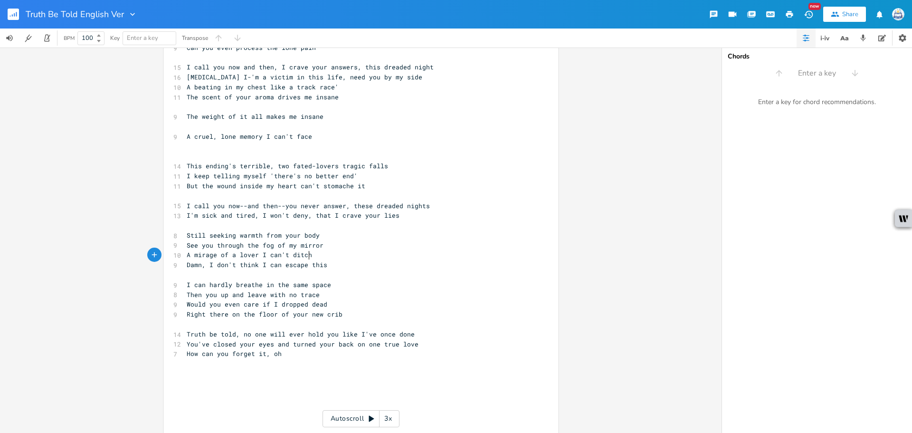
click at [323, 252] on pre "A mirage of a lover I can't ditch" at bounding box center [356, 255] width 343 height 10
drag, startPoint x: 258, startPoint y: 217, endPoint x: 251, endPoint y: 217, distance: 7.1
click at [251, 217] on span "I'm sick and tired, I won't deny, that I crave your lies" at bounding box center [293, 215] width 213 height 9
type textarea "."
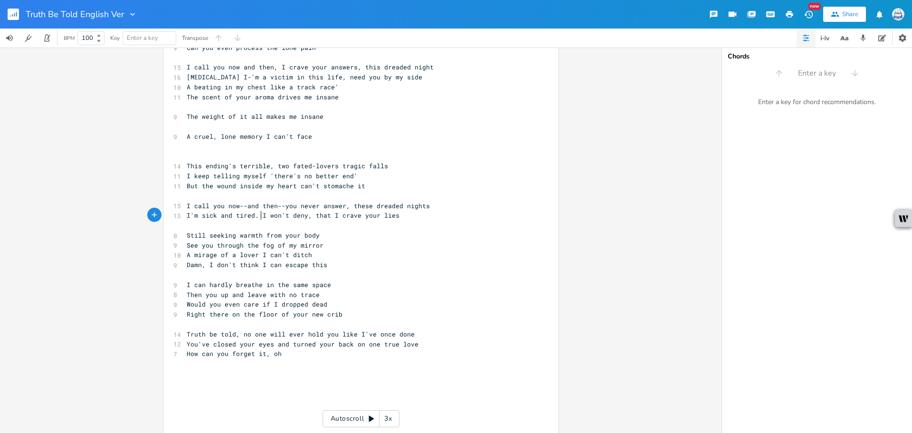
click at [378, 233] on pre "Still seeking warmth from your body" at bounding box center [356, 235] width 343 height 10
type textarea ","
click at [343, 247] on pre "See you through the fog of my mirror" at bounding box center [356, 245] width 343 height 10
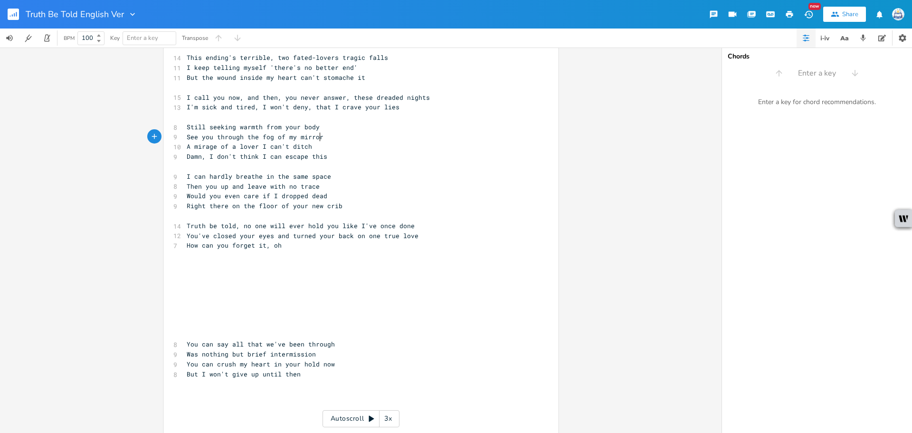
scroll to position [328, 0]
